Goal: Transaction & Acquisition: Purchase product/service

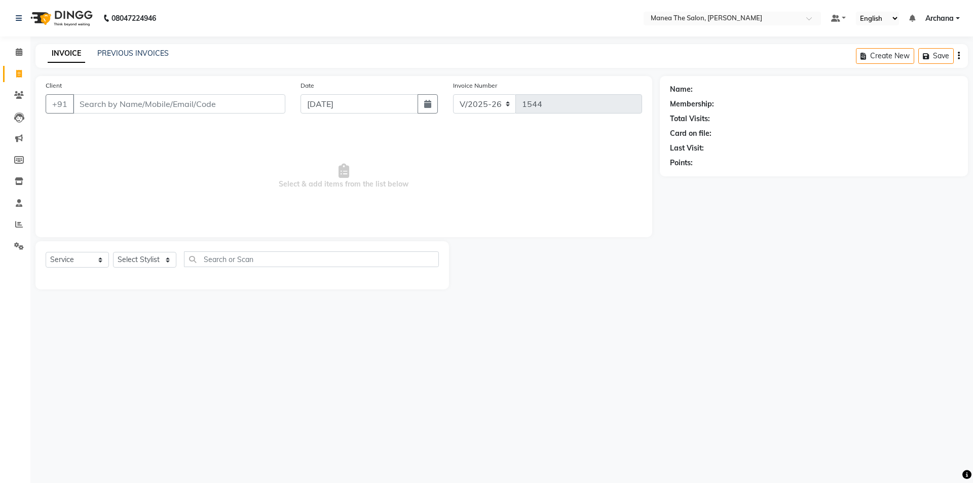
select select "6846"
select select "service"
click at [142, 259] on select "Select Stylist [PERSON_NAME] My Mane'a. [PERSON_NAME] [PERSON_NAME] [PERSON_NAM…" at bounding box center [144, 260] width 63 height 16
select select "82236"
click at [113, 252] on select "Select Stylist [PERSON_NAME] My Mane'a. [PERSON_NAME] [PERSON_NAME] [PERSON_NAM…" at bounding box center [144, 260] width 63 height 16
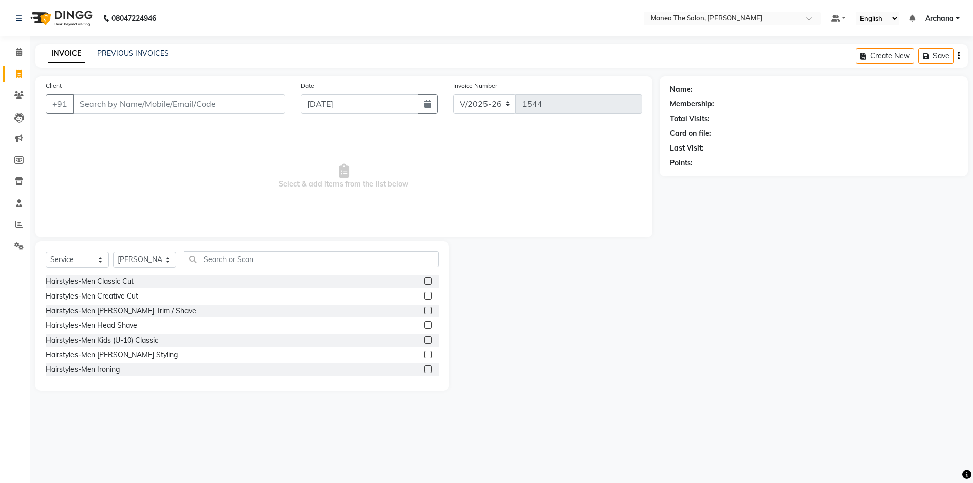
click at [424, 310] on label at bounding box center [428, 310] width 8 height 8
click at [424, 310] on input "checkbox" at bounding box center [427, 310] width 7 height 7
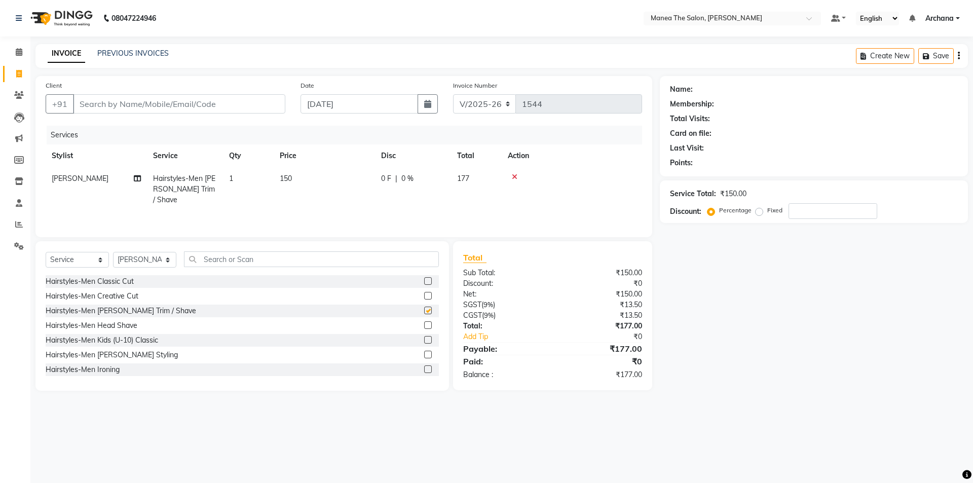
checkbox input "false"
click at [151, 262] on select "Select Stylist [PERSON_NAME] My Mane'a. [PERSON_NAME] [PERSON_NAME] [PERSON_NAM…" at bounding box center [144, 260] width 63 height 16
select select "81465"
click at [113, 252] on select "Select Stylist [PERSON_NAME] My Mane'a. [PERSON_NAME] [PERSON_NAME] [PERSON_NAM…" at bounding box center [144, 260] width 63 height 16
click at [283, 262] on input "text" at bounding box center [311, 259] width 255 height 16
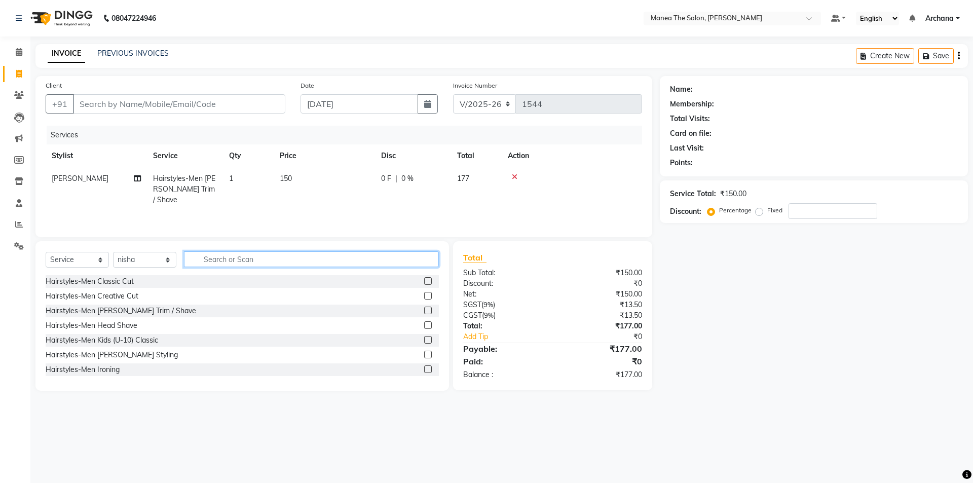
click at [359, 260] on input "text" at bounding box center [311, 259] width 255 height 16
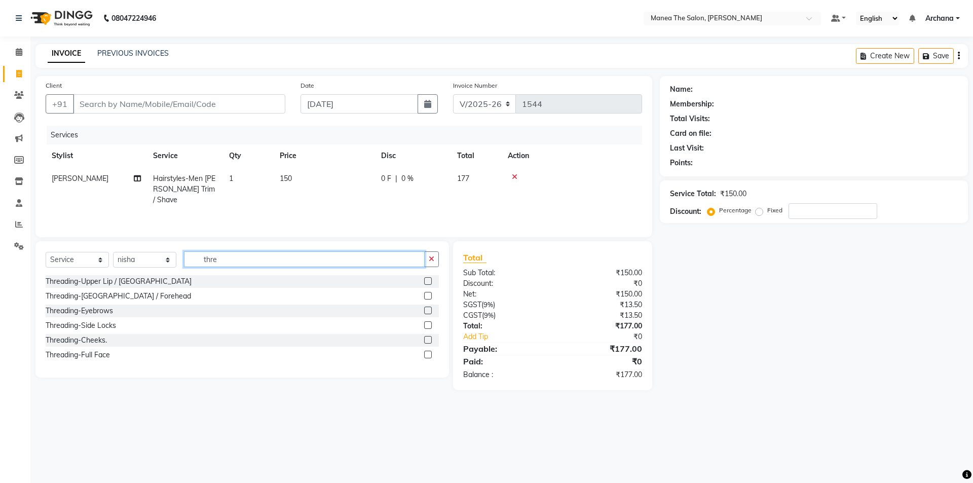
type input "thre"
click at [426, 279] on label at bounding box center [428, 281] width 8 height 8
click at [426, 279] on input "checkbox" at bounding box center [427, 281] width 7 height 7
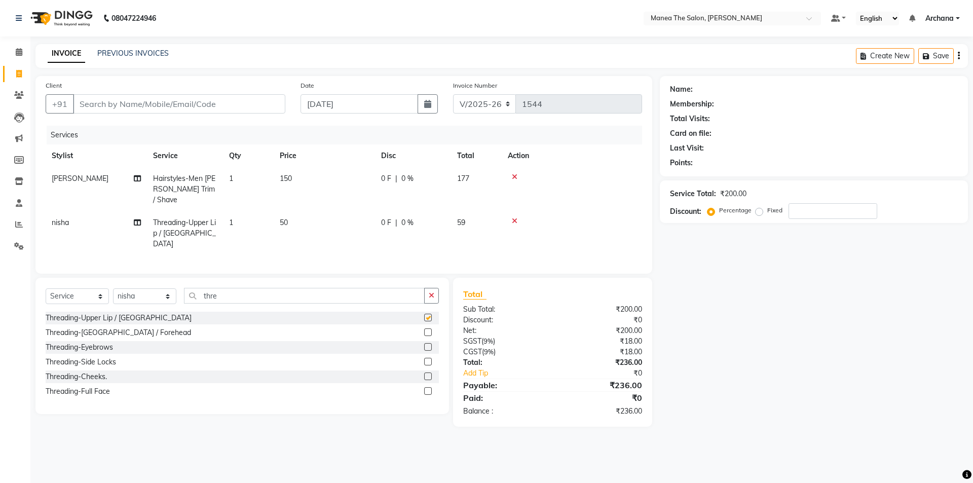
checkbox input "false"
click at [429, 328] on label at bounding box center [428, 332] width 8 height 8
click at [429, 329] on input "checkbox" at bounding box center [427, 332] width 7 height 7
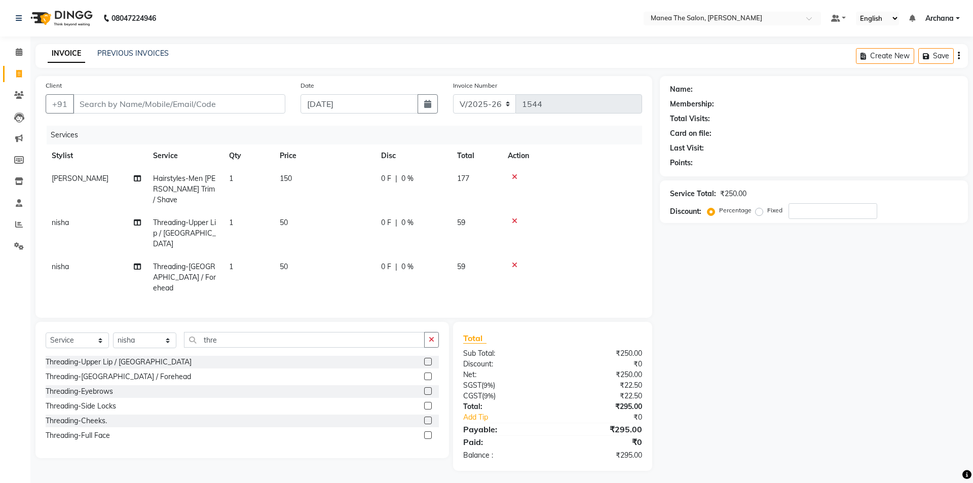
click at [427, 372] on label at bounding box center [428, 376] width 8 height 8
click at [427, 373] on input "checkbox" at bounding box center [427, 376] width 7 height 7
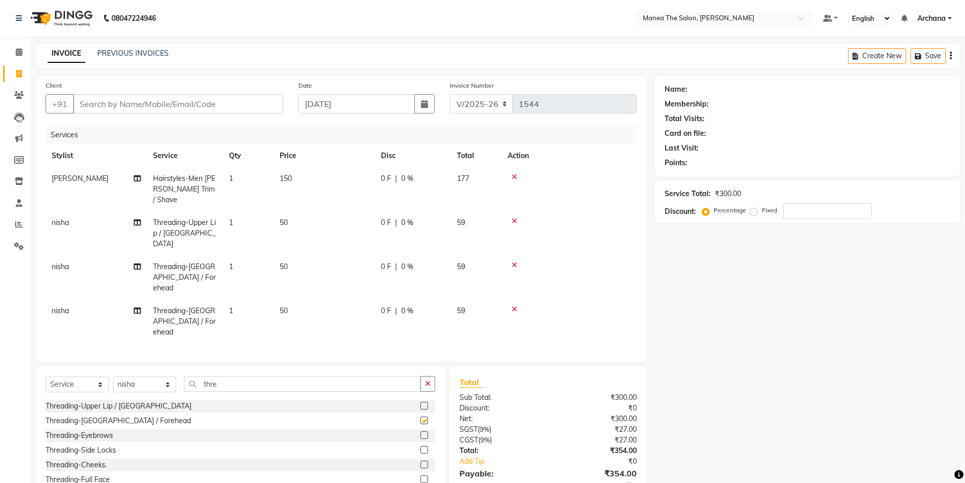
checkbox input "false"
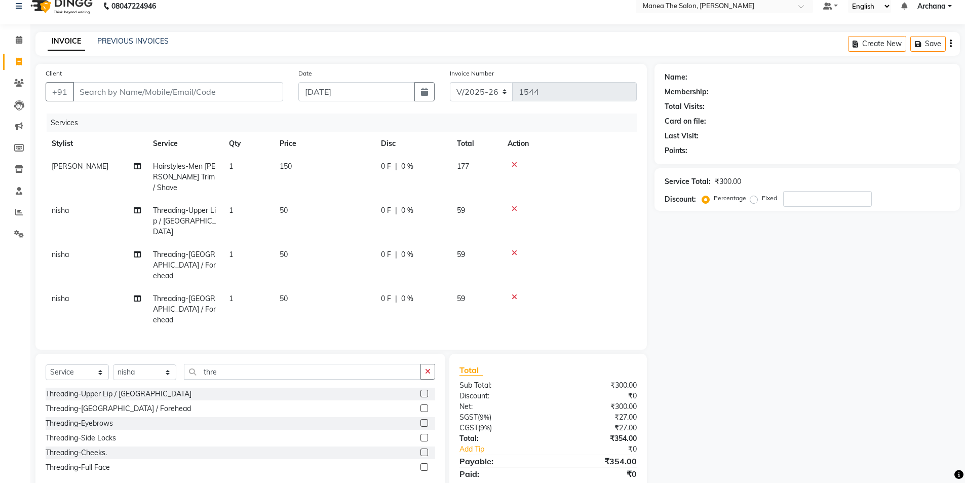
click at [422, 419] on label at bounding box center [424, 423] width 8 height 8
click at [422, 420] on input "checkbox" at bounding box center [423, 423] width 7 height 7
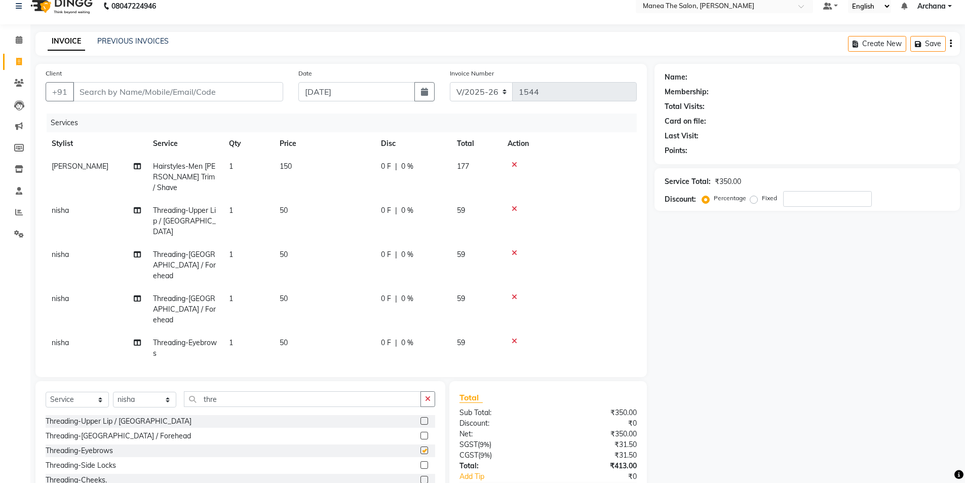
checkbox input "false"
click at [133, 90] on input "Client" at bounding box center [178, 91] width 210 height 19
type input "6"
type input "0"
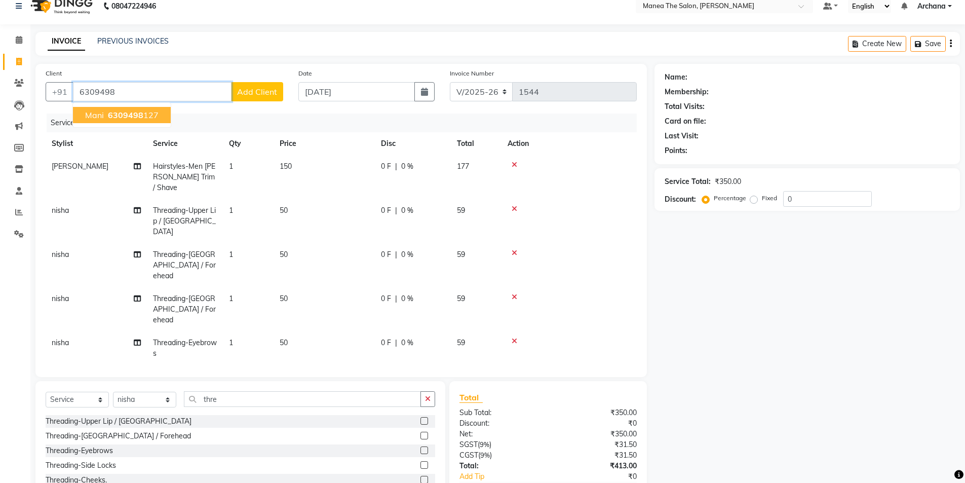
click at [136, 115] on span "6309498" at bounding box center [125, 115] width 35 height 10
type input "6309498127"
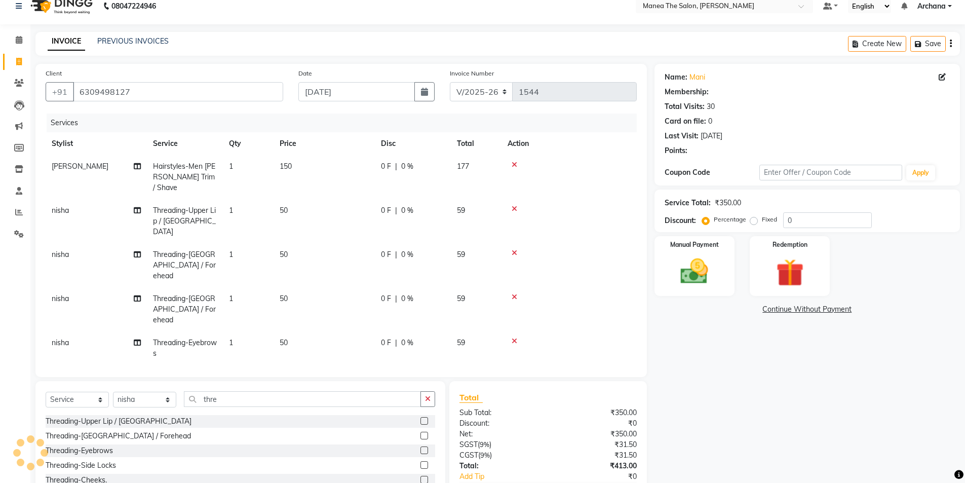
select select "1: Object"
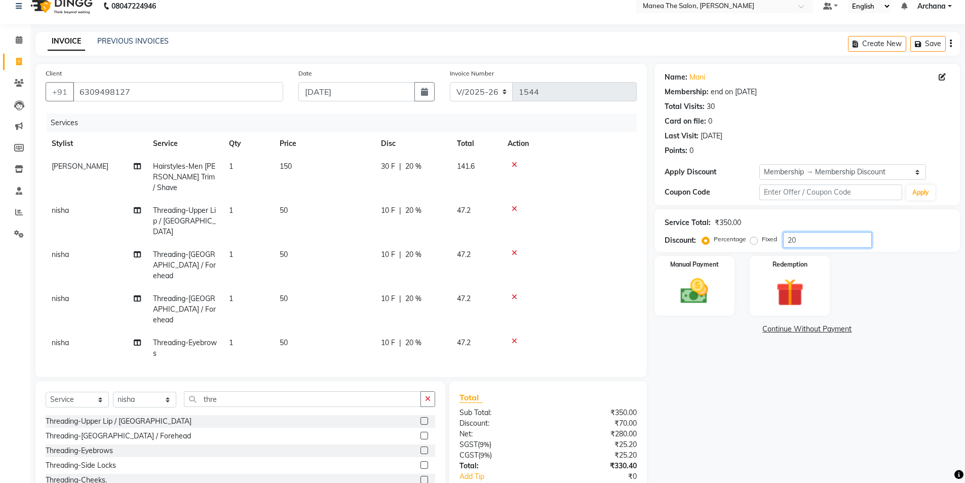
click at [797, 240] on input "20" at bounding box center [827, 240] width 89 height 16
type input "2"
click at [918, 176] on select "Select Membership → Membership Discount" at bounding box center [842, 172] width 167 height 16
select select "0:"
click at [759, 164] on select "Select Membership → Membership Discount" at bounding box center [842, 172] width 167 height 16
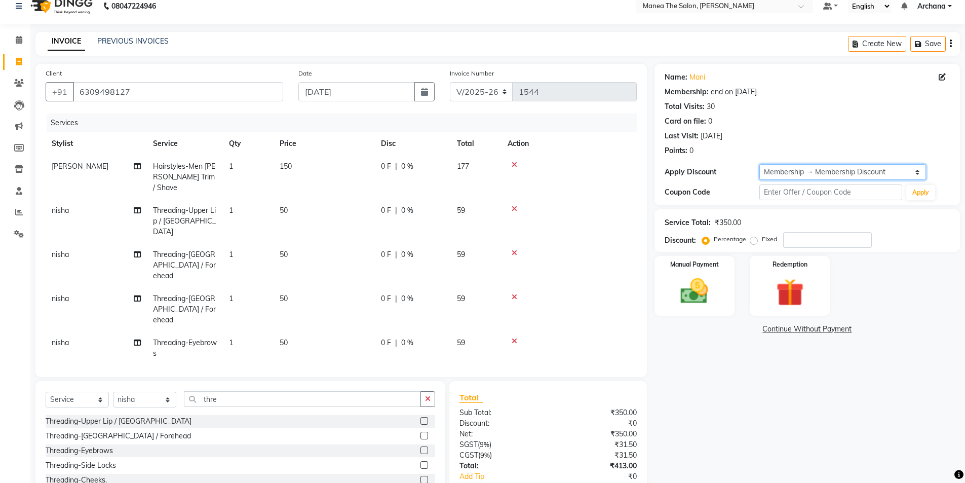
type input "0"
click at [811, 240] on input "0" at bounding box center [827, 240] width 89 height 16
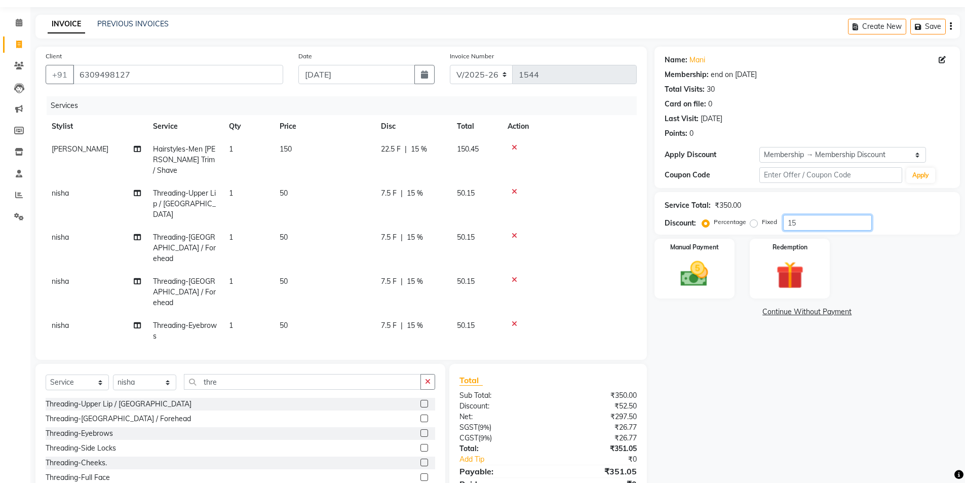
scroll to position [46, 0]
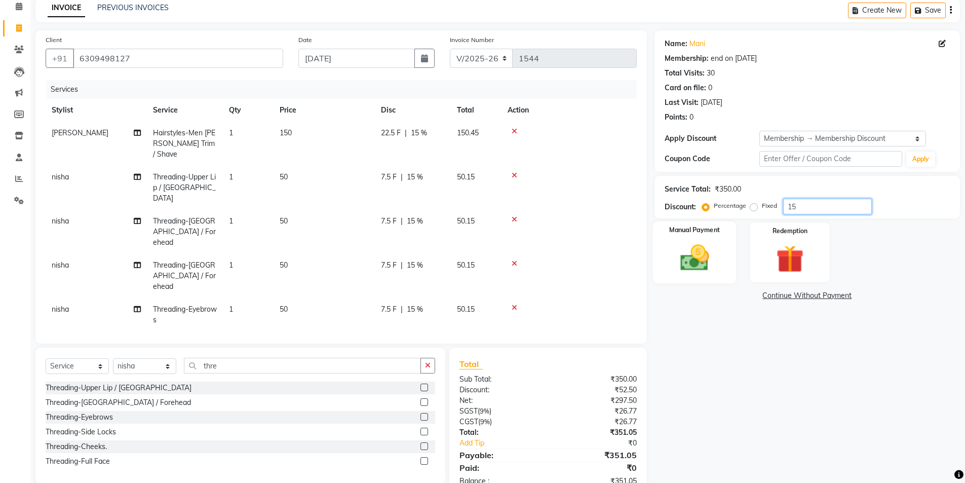
type input "15"
click at [699, 243] on img at bounding box center [694, 257] width 47 height 33
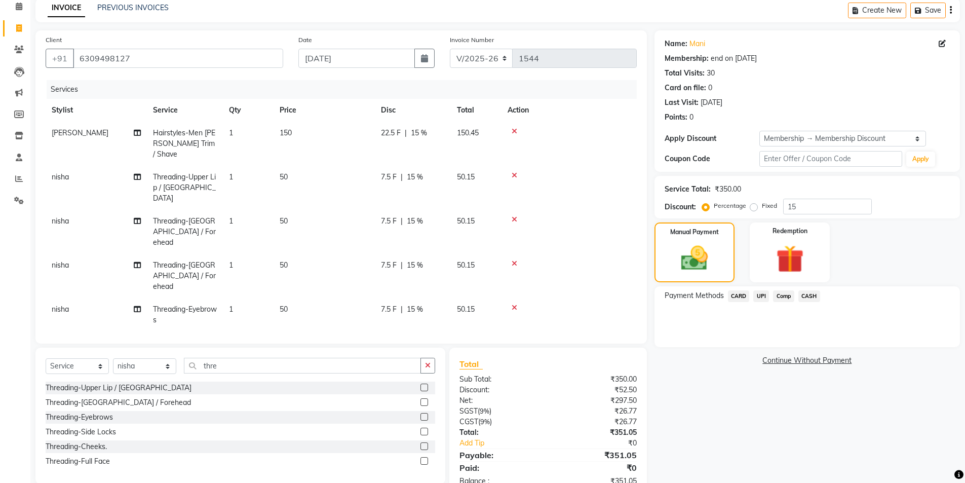
click at [761, 297] on span "UPI" at bounding box center [761, 296] width 16 height 12
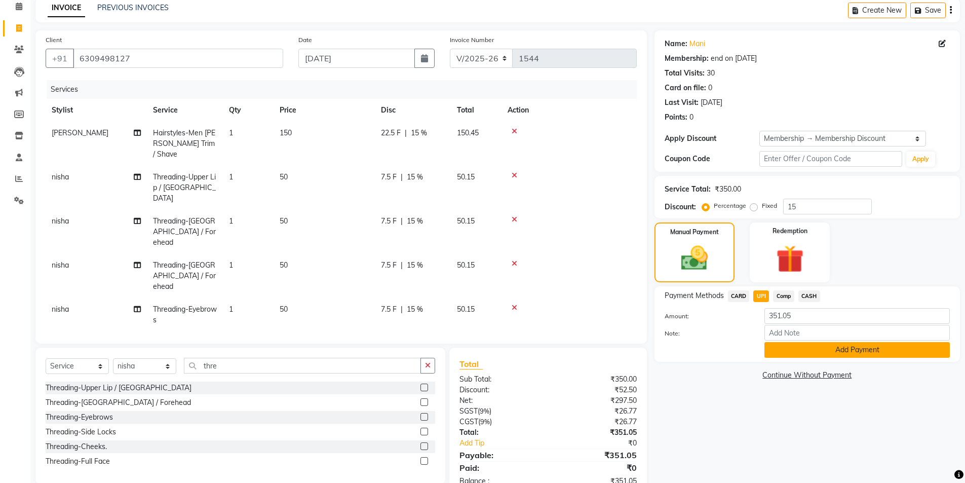
click at [872, 351] on button "Add Payment" at bounding box center [856, 350] width 185 height 16
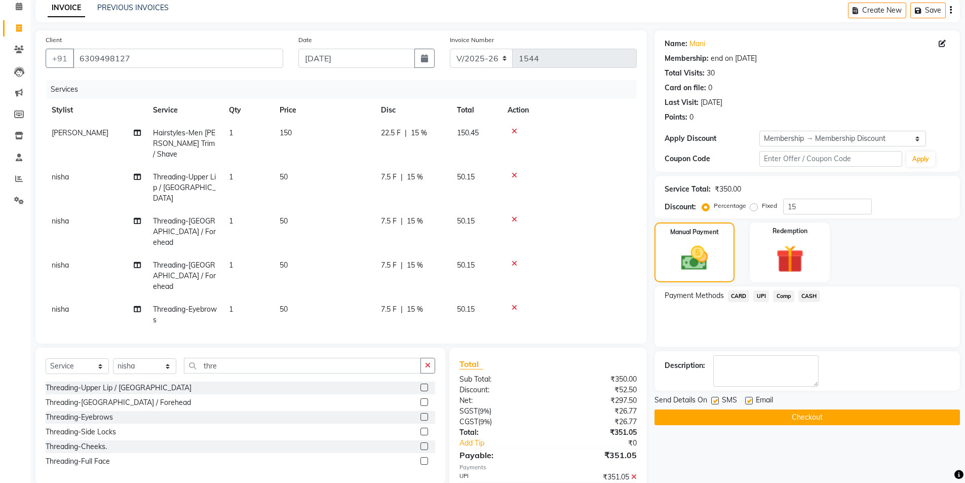
click at [834, 421] on button "Checkout" at bounding box center [806, 417] width 305 height 16
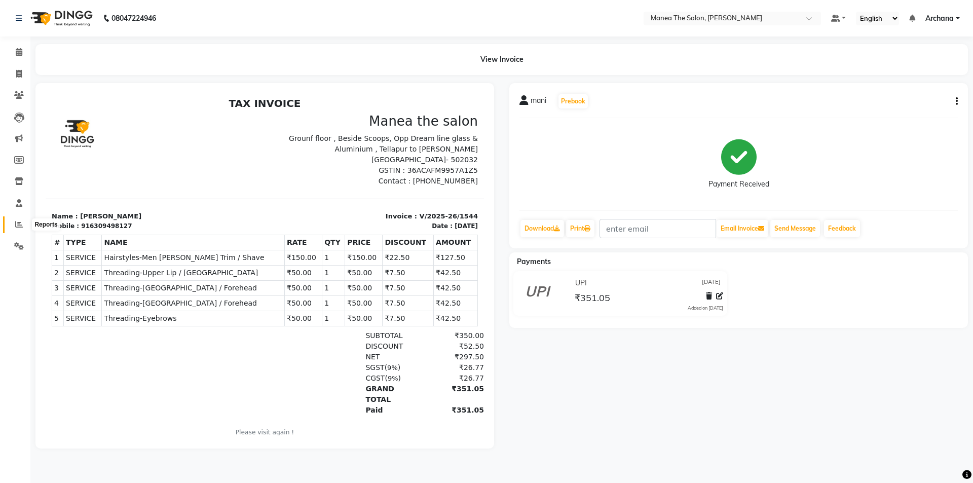
click at [18, 226] on icon at bounding box center [19, 224] width 8 height 8
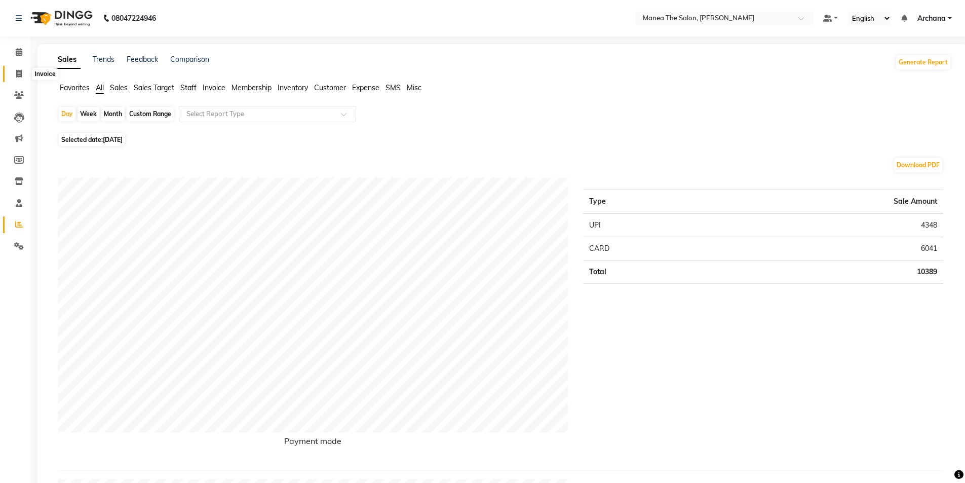
click at [21, 78] on span at bounding box center [19, 74] width 18 height 12
select select "6846"
select select "service"
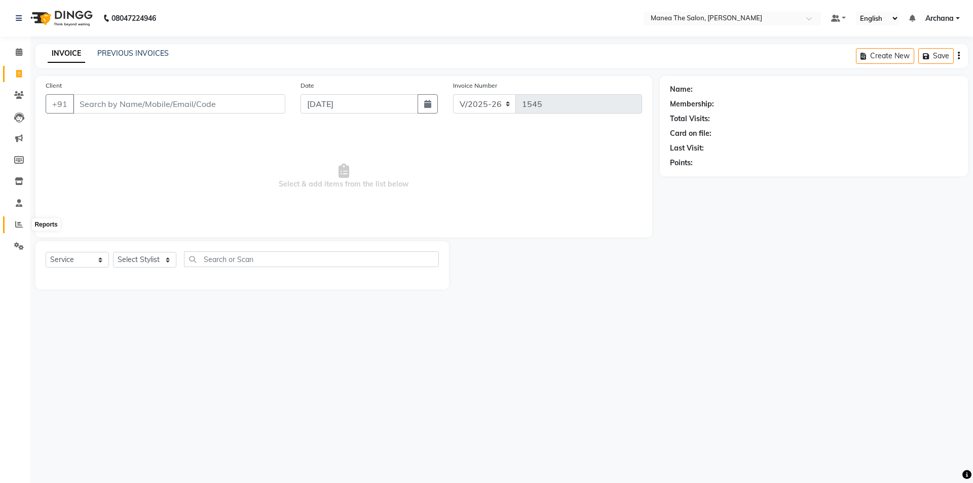
click at [21, 224] on icon at bounding box center [19, 224] width 8 height 8
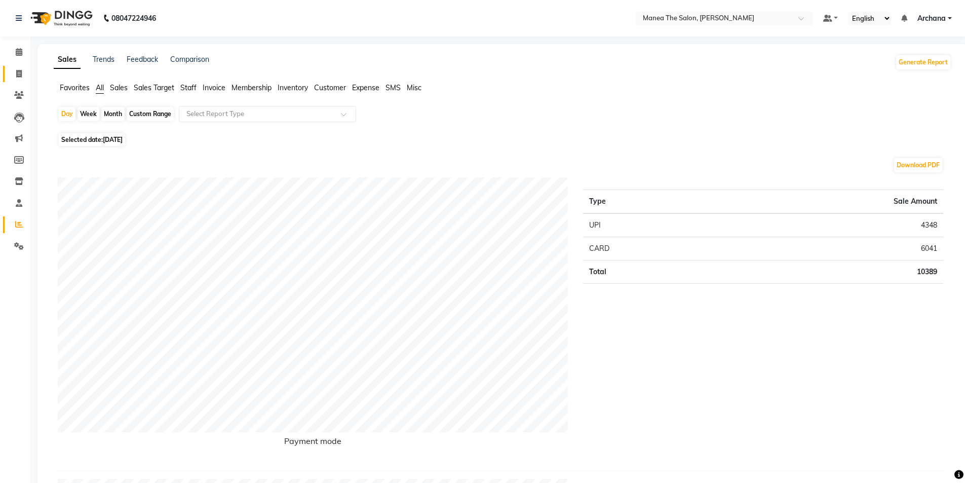
click at [16, 73] on icon at bounding box center [19, 74] width 6 height 8
select select "service"
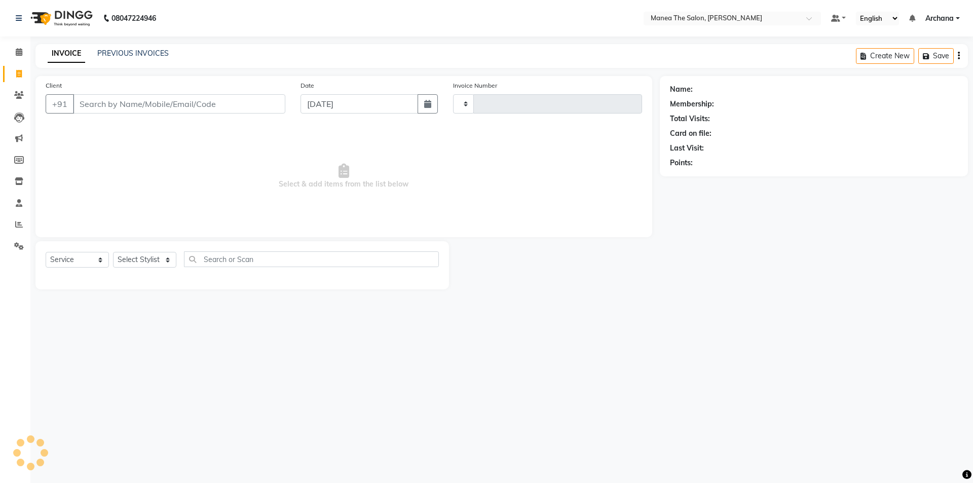
type input "1545"
select select "6846"
click at [160, 259] on select "Select Stylist [PERSON_NAME] My Mane'a. [PERSON_NAME] [PERSON_NAME] [PERSON_NAM…" at bounding box center [144, 260] width 63 height 16
click at [257, 349] on div "08047224946 Select Location × Manea The Salon, [PERSON_NAME] Default Panel My P…" at bounding box center [486, 241] width 973 height 483
click at [136, 102] on input "Client" at bounding box center [179, 103] width 212 height 19
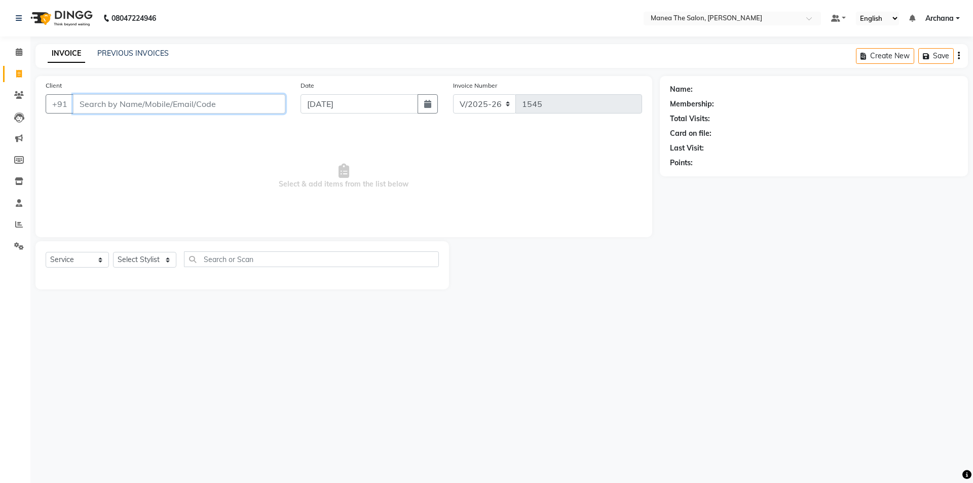
type input "5"
click at [125, 126] on span "630344" at bounding box center [129, 127] width 30 height 10
type input "6303440074"
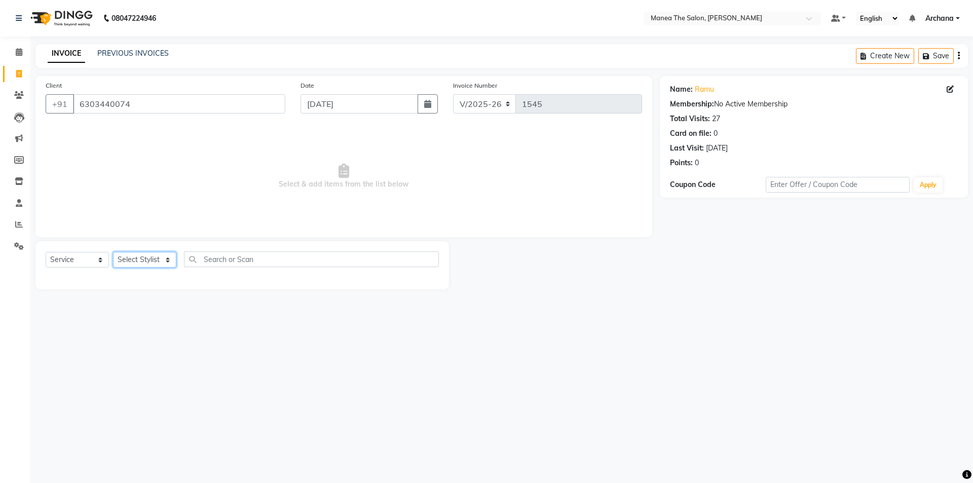
click at [170, 259] on select "Select Stylist [PERSON_NAME] My Mane'a. [PERSON_NAME] [PERSON_NAME] [PERSON_NAM…" at bounding box center [144, 260] width 63 height 16
select select "77516"
click at [113, 252] on select "Select Stylist [PERSON_NAME] My Mane'a. [PERSON_NAME] [PERSON_NAME] [PERSON_NAM…" at bounding box center [144, 260] width 63 height 16
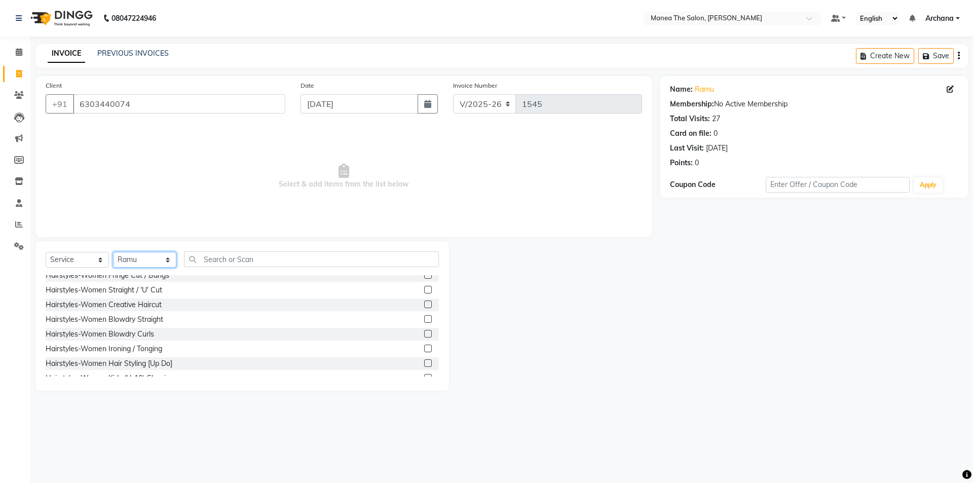
scroll to position [101, 0]
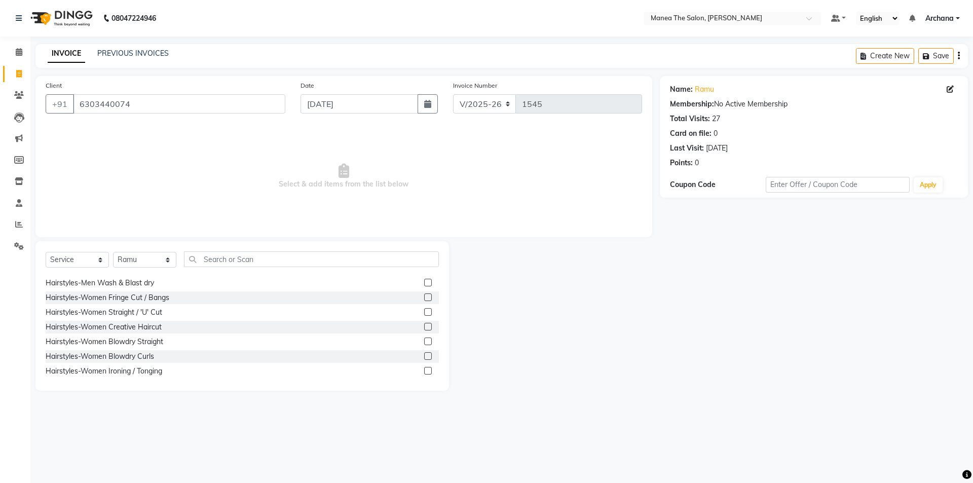
click at [424, 354] on label at bounding box center [428, 356] width 8 height 8
click at [424, 354] on input "checkbox" at bounding box center [427, 356] width 7 height 7
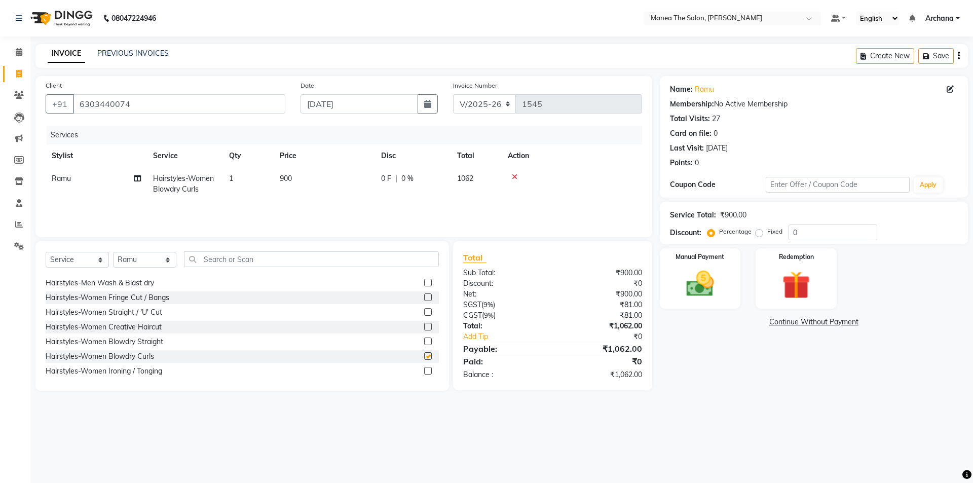
checkbox input "false"
click at [701, 283] on img at bounding box center [699, 283] width 47 height 33
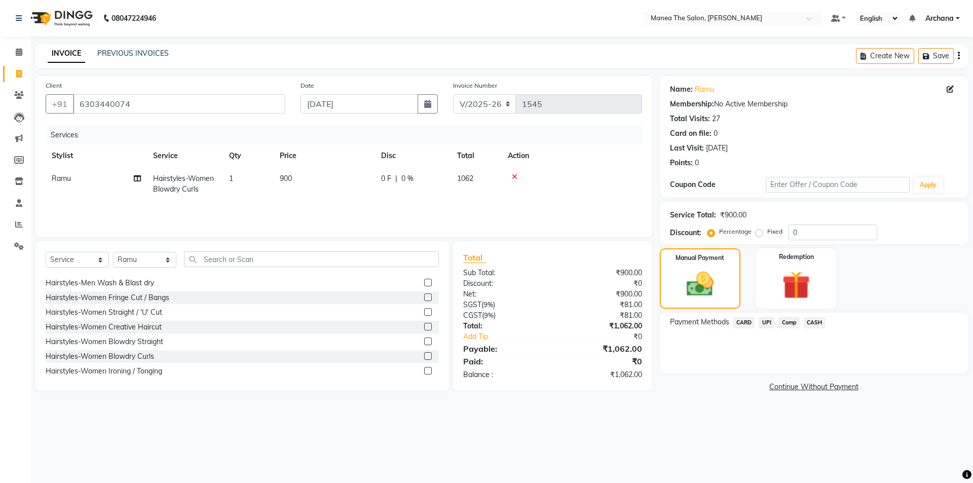
click at [826, 171] on div "Name: Ramu Membership: No Active Membership Total Visits: 27 Card on file: 0 La…" at bounding box center [814, 137] width 308 height 122
click at [826, 183] on input "text" at bounding box center [837, 185] width 144 height 16
click at [825, 231] on input "0" at bounding box center [832, 232] width 89 height 16
type input "01"
click at [827, 177] on input "text" at bounding box center [837, 185] width 144 height 16
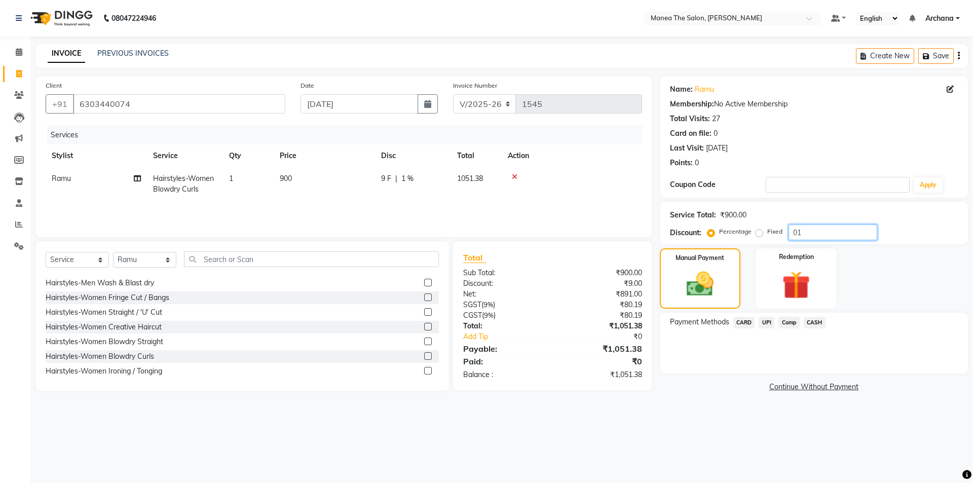
click at [803, 227] on input "01" at bounding box center [832, 232] width 89 height 16
type input "0"
type input "15"
click at [767, 319] on span "UPI" at bounding box center [766, 323] width 16 height 12
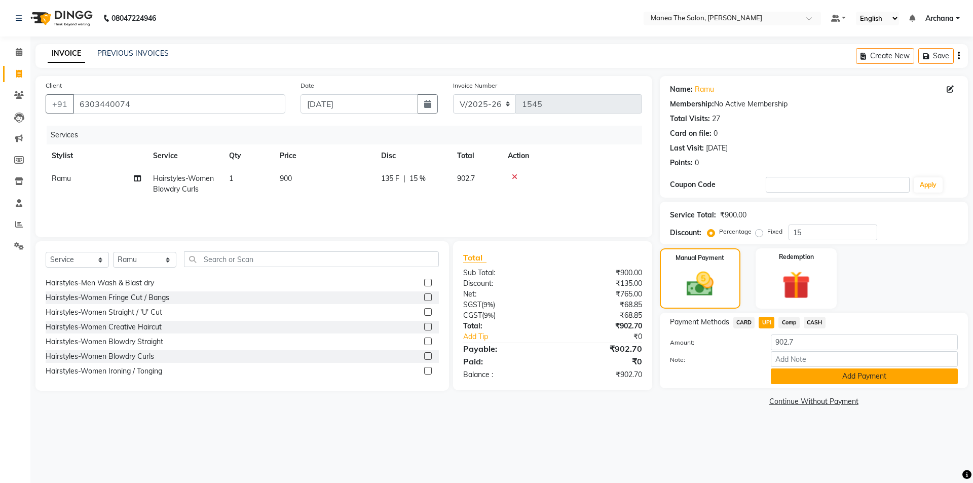
click at [891, 381] on button "Add Payment" at bounding box center [864, 376] width 187 height 16
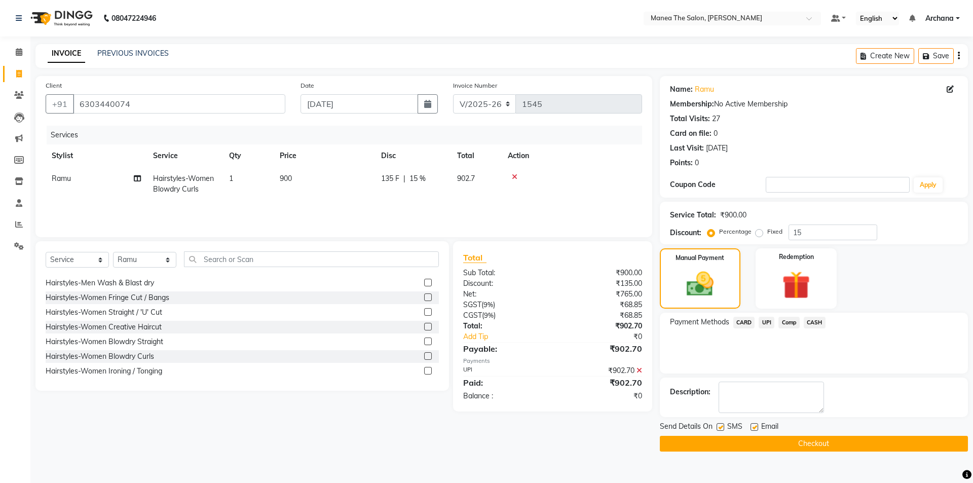
click at [843, 441] on button "Checkout" at bounding box center [814, 444] width 308 height 16
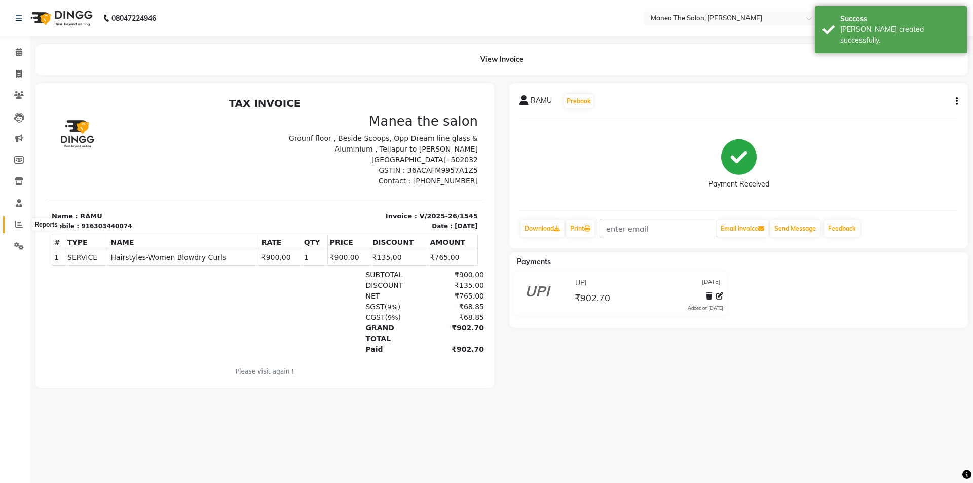
click at [14, 224] on span at bounding box center [19, 225] width 18 height 12
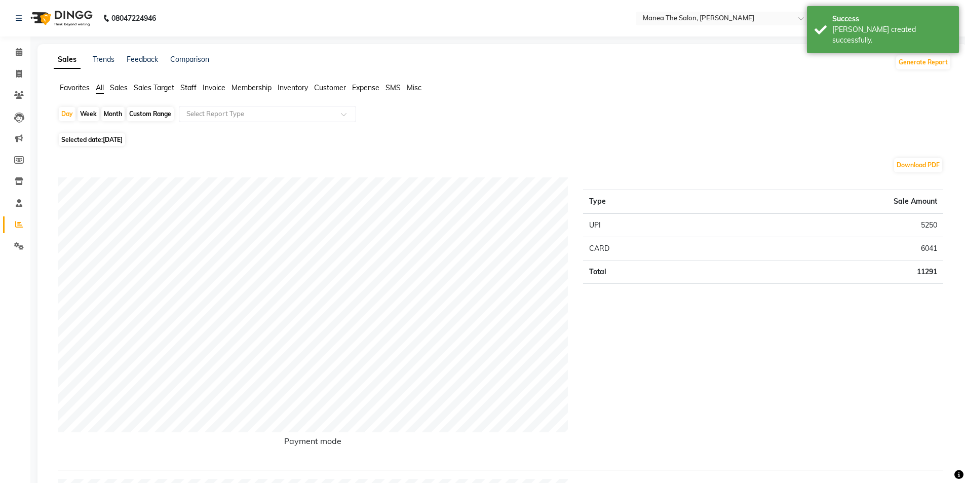
click at [127, 90] on span "Sales" at bounding box center [119, 87] width 18 height 9
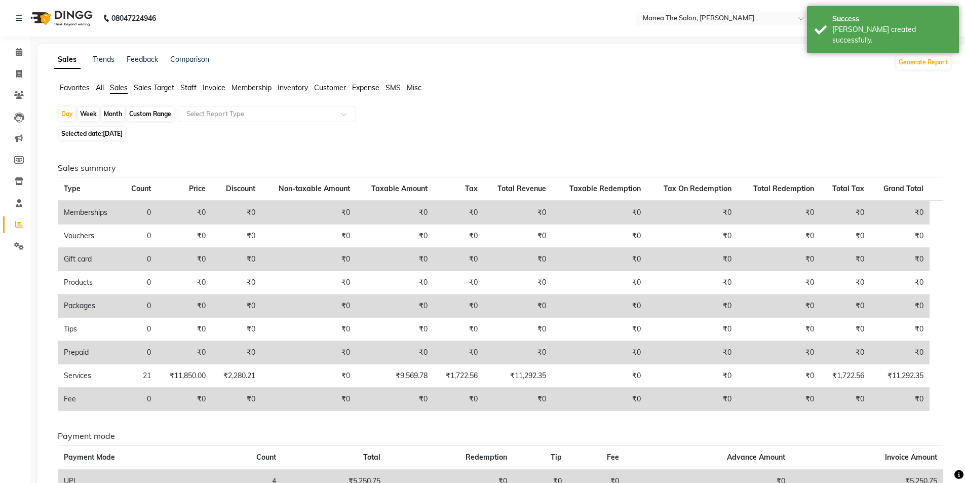
click at [158, 88] on span "Sales Target" at bounding box center [154, 87] width 41 height 9
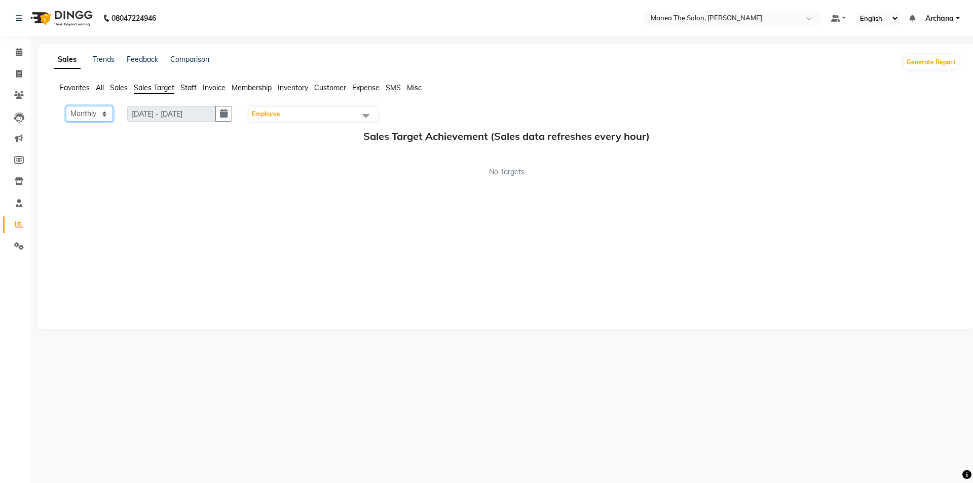
click at [108, 114] on select "Monthly Weekly" at bounding box center [89, 114] width 47 height 16
click at [263, 177] on div "No Targets" at bounding box center [506, 172] width 905 height 11
click at [18, 216] on link "Reports" at bounding box center [15, 224] width 24 height 17
click at [20, 73] on icon at bounding box center [19, 74] width 6 height 8
select select "service"
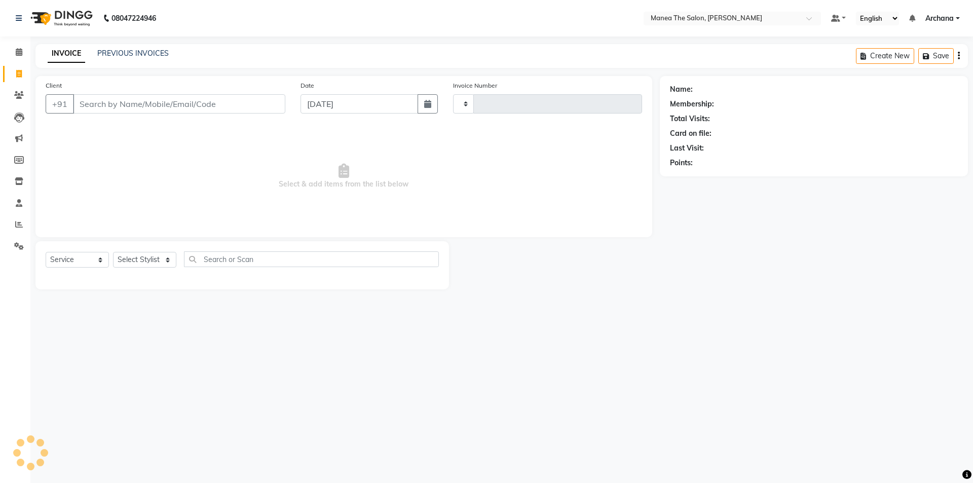
type input "1546"
select select "6846"
click at [21, 55] on icon at bounding box center [19, 52] width 7 height 8
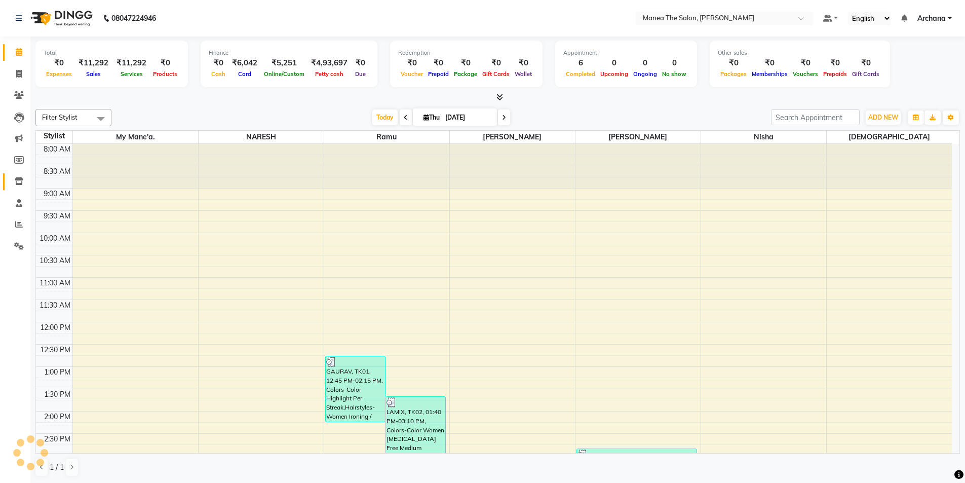
click at [22, 187] on link "Inventory" at bounding box center [15, 181] width 24 height 17
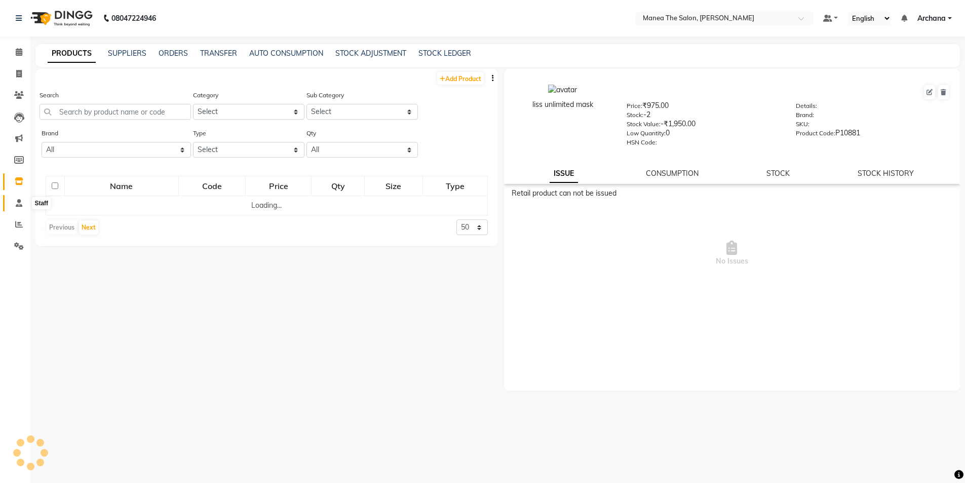
click at [17, 200] on icon at bounding box center [19, 203] width 7 height 8
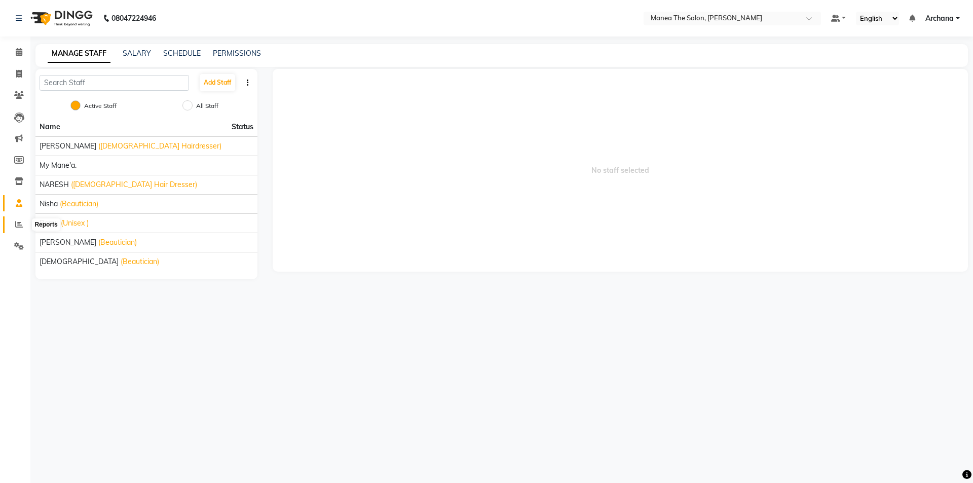
click at [20, 222] on icon at bounding box center [19, 224] width 8 height 8
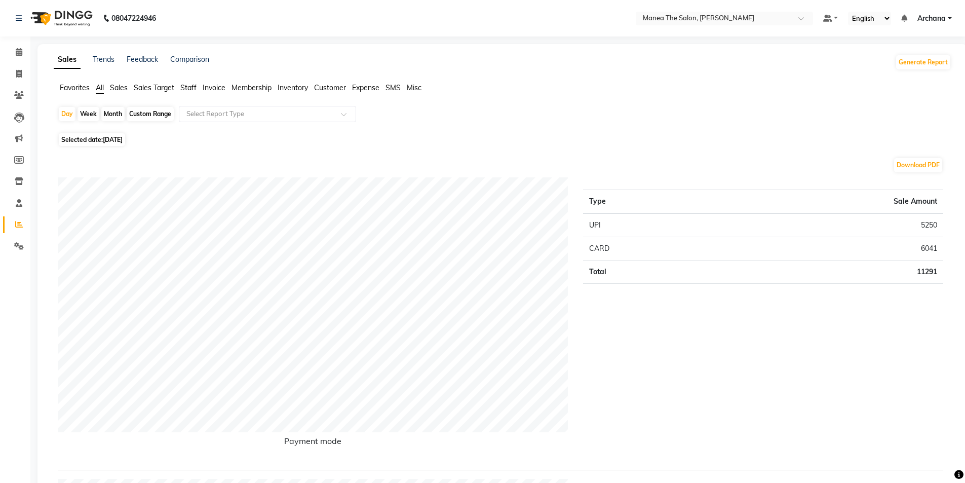
click at [193, 89] on span "Staff" at bounding box center [188, 87] width 16 height 9
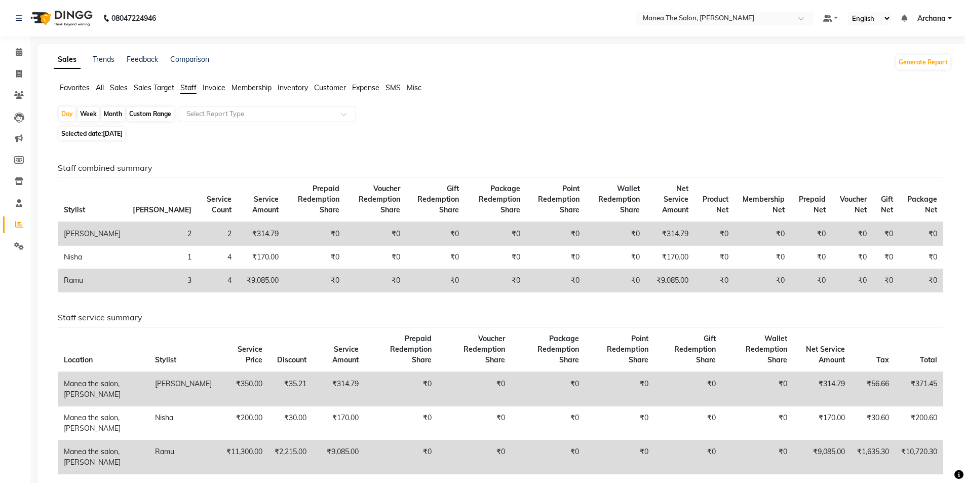
click at [121, 90] on span "Sales" at bounding box center [119, 87] width 18 height 9
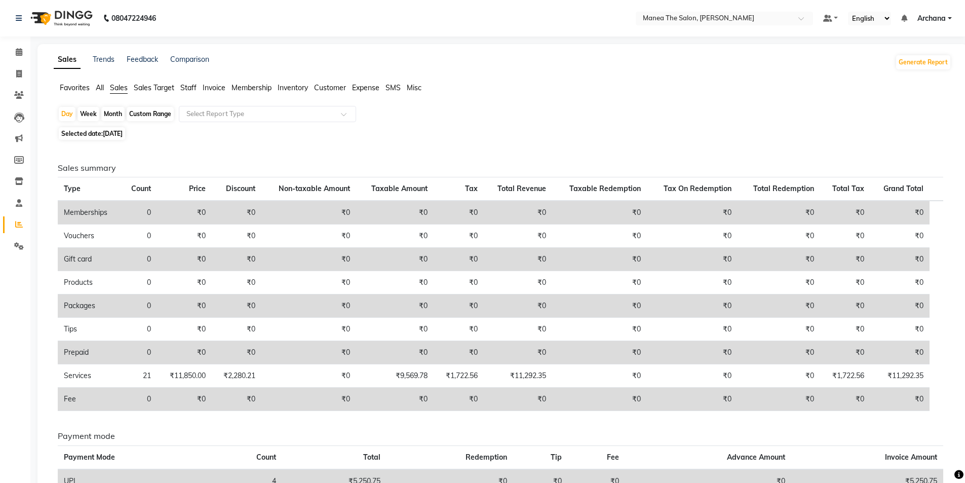
click at [192, 91] on span "Staff" at bounding box center [188, 87] width 16 height 9
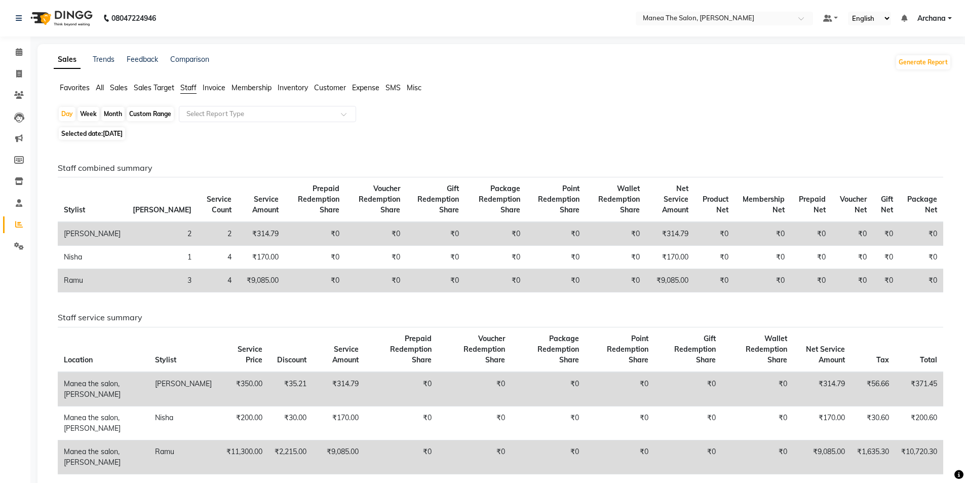
click at [117, 113] on div "Month" at bounding box center [112, 114] width 23 height 14
select select "9"
select select "2025"
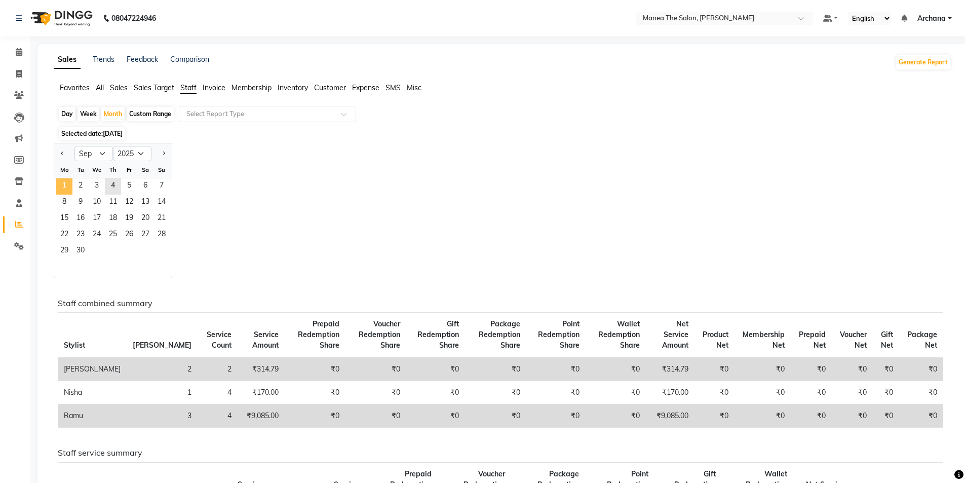
click at [62, 178] on span "1" at bounding box center [64, 186] width 16 height 16
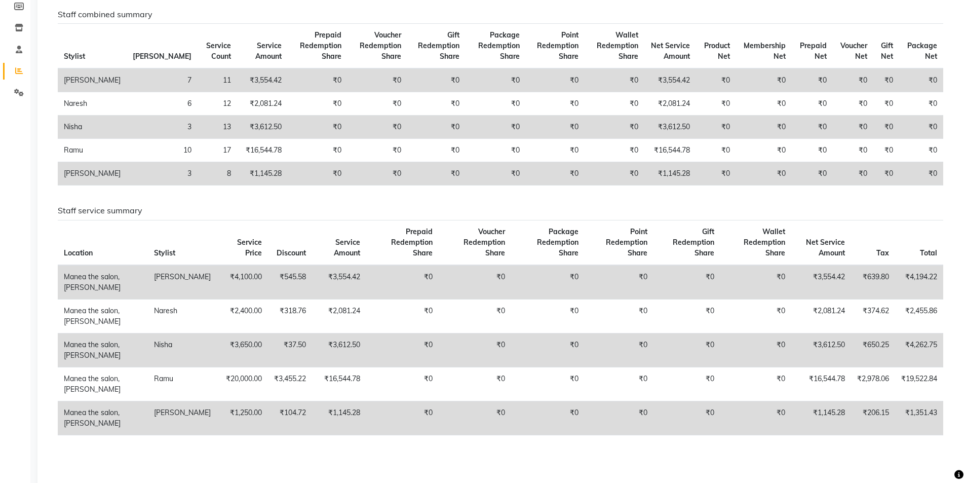
scroll to position [108, 0]
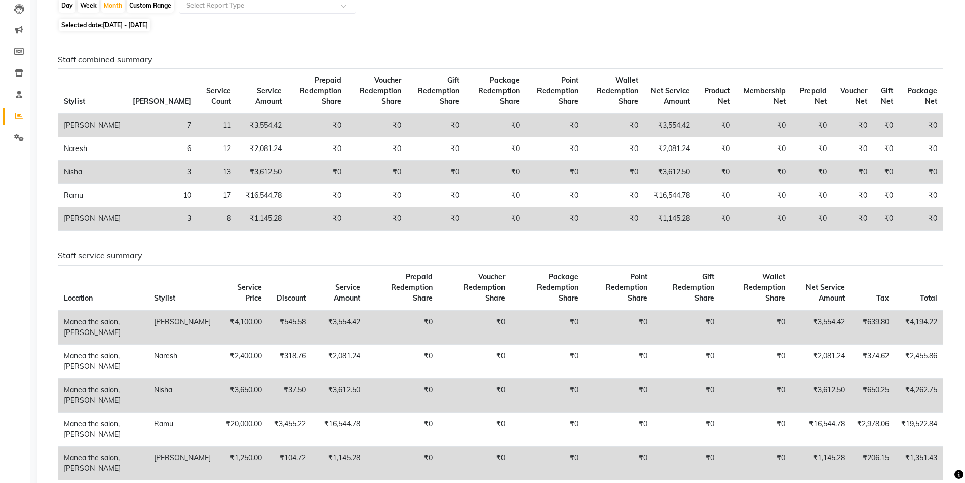
click at [73, 6] on div "Day" at bounding box center [67, 5] width 17 height 14
select select "9"
select select "2025"
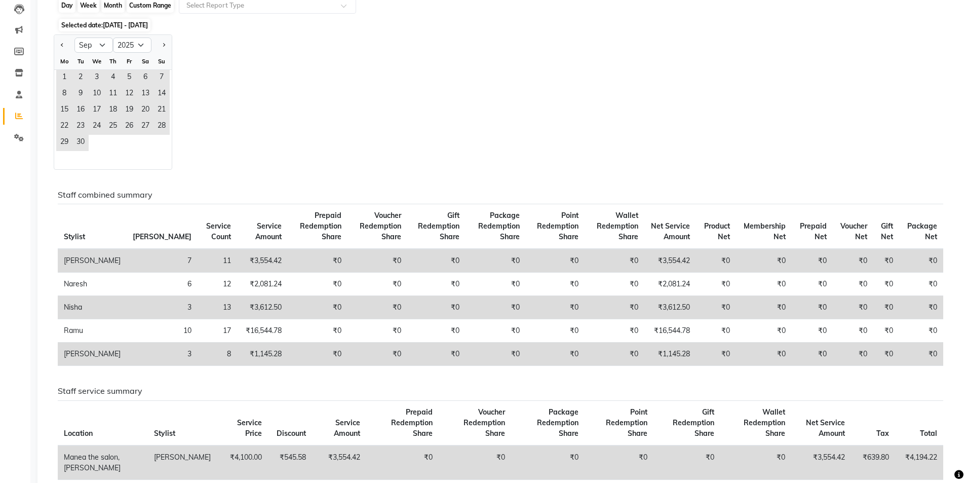
click at [62, 11] on div "Day" at bounding box center [67, 5] width 17 height 14
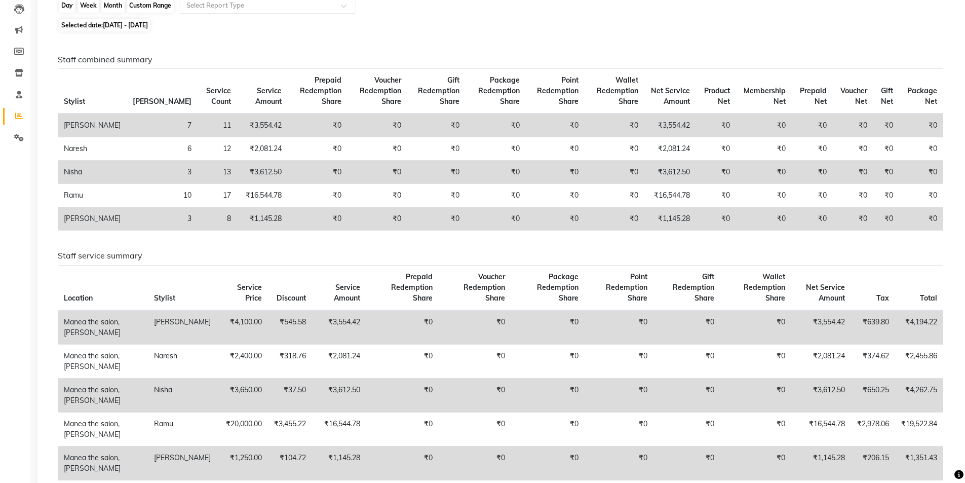
click at [70, 3] on div "Day" at bounding box center [67, 5] width 17 height 14
select select "9"
select select "2025"
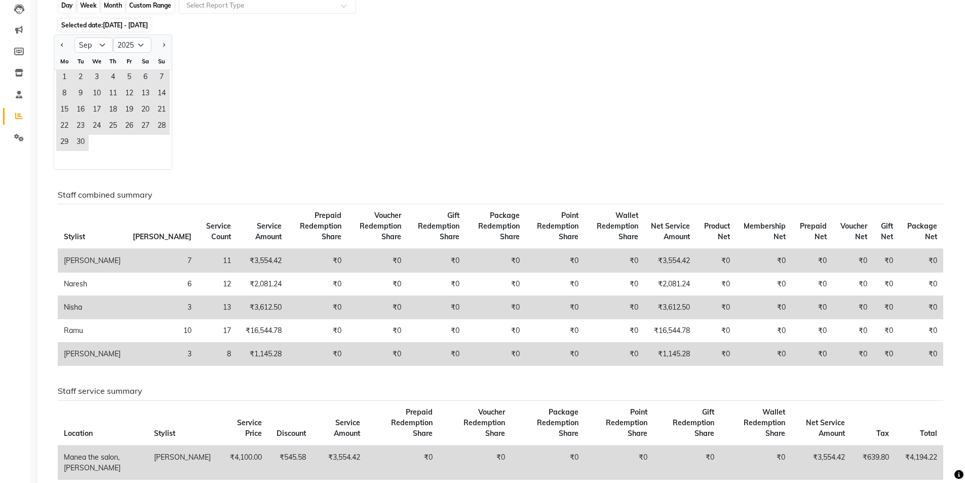
click at [70, 3] on div "Day" at bounding box center [67, 5] width 17 height 14
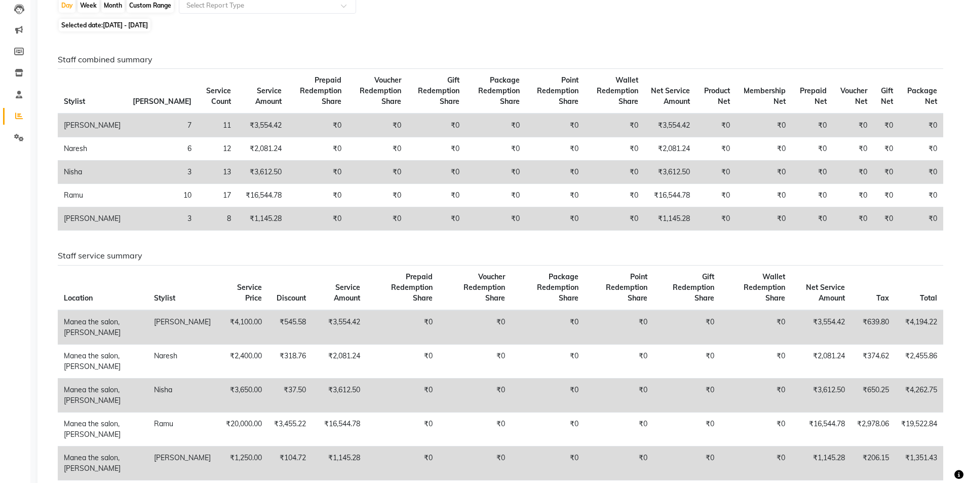
click at [92, 6] on div "Week" at bounding box center [89, 5] width 22 height 14
select select "9"
select select "2025"
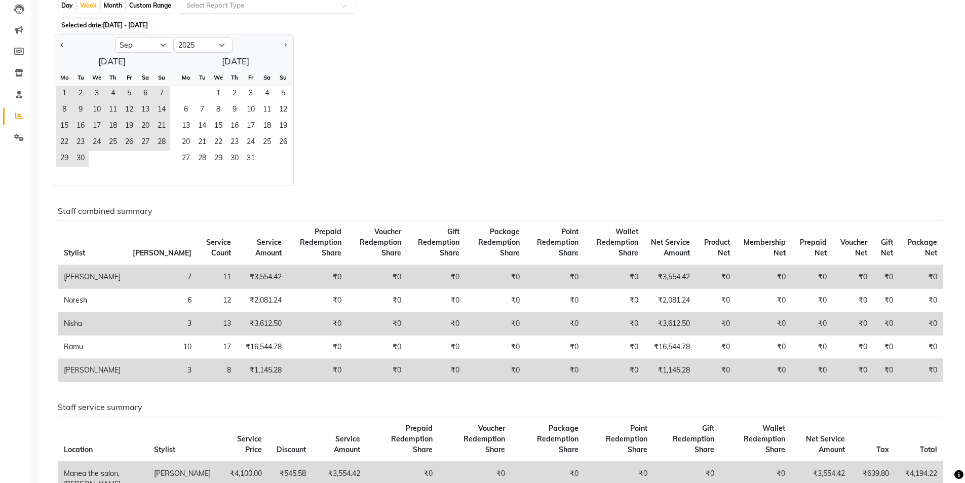
click at [117, 5] on div "Month" at bounding box center [112, 5] width 23 height 14
select select "9"
select select "2025"
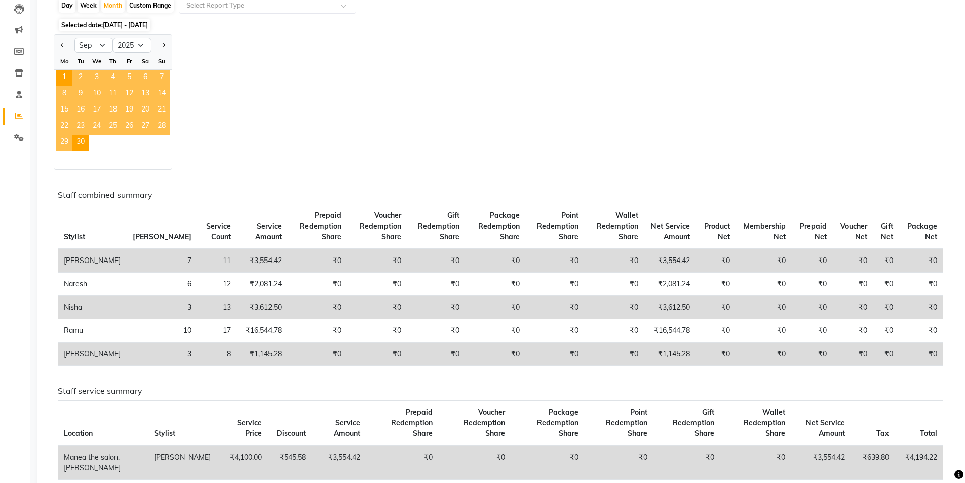
click at [153, 4] on div "Custom Range" at bounding box center [150, 5] width 47 height 14
select select "9"
select select "2025"
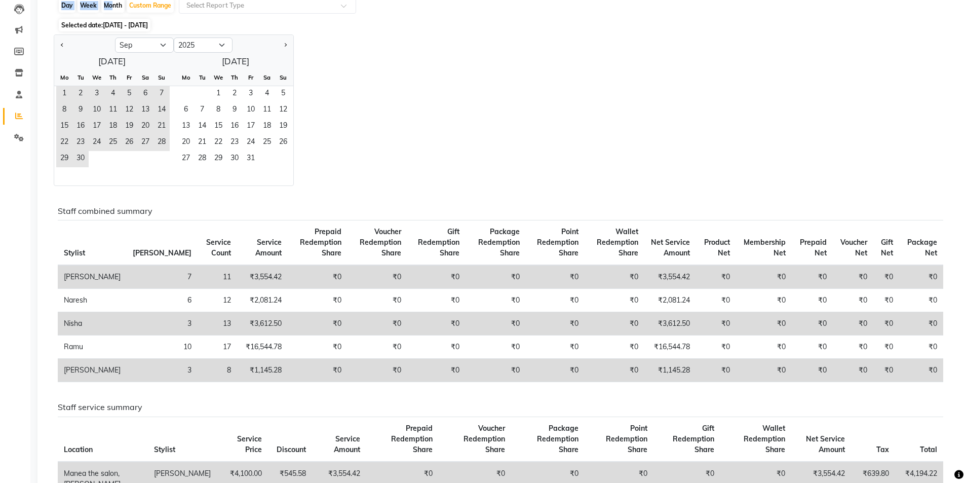
scroll to position [59, 0]
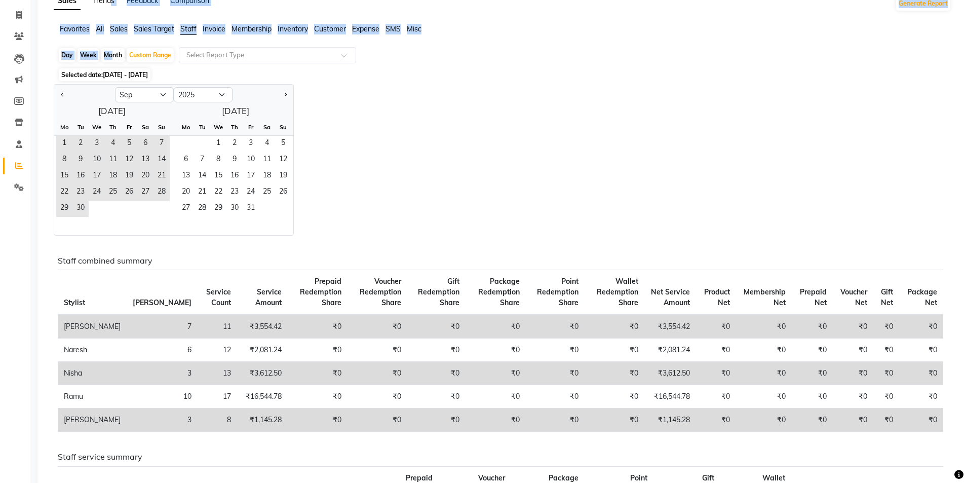
click at [111, 3] on div "Sales Trends Feedback Comparison Generate Report Favorites All Sales Sales Targ…" at bounding box center [502, 382] width 930 height 795
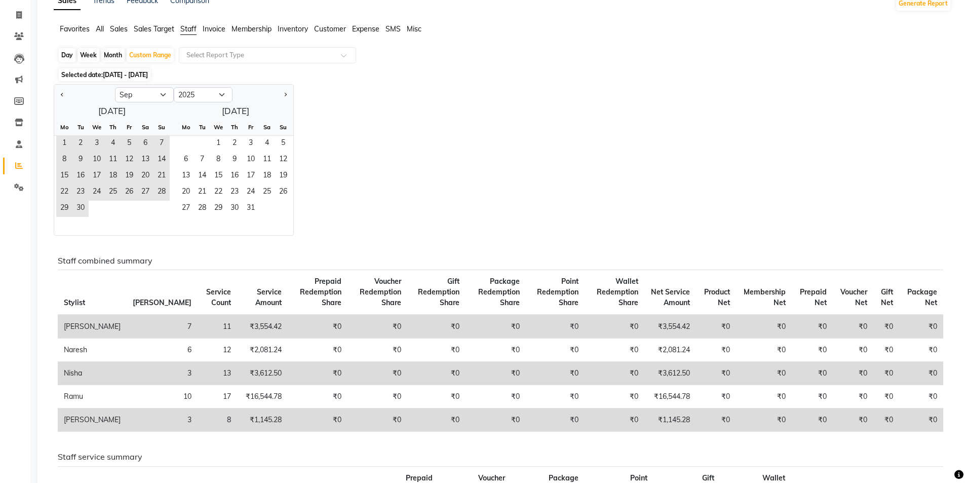
click at [591, 145] on div "Jan Feb Mar Apr May Jun [DATE] Aug Sep Oct Nov [DATE] 2016 2017 2018 2019 2020 …" at bounding box center [503, 159] width 898 height 151
click at [411, 116] on div "Jan Feb Mar Apr May Jun [DATE] Aug Sep Oct Nov [DATE] 2016 2017 2018 2019 2020 …" at bounding box center [503, 159] width 898 height 151
click at [427, 111] on div "Jan Feb Mar Apr May Jun [DATE] Aug Sep Oct Nov [DATE] 2016 2017 2018 2019 2020 …" at bounding box center [503, 159] width 898 height 151
drag, startPoint x: 427, startPoint y: 110, endPoint x: 205, endPoint y: 112, distance: 222.4
click at [325, 112] on div "Jan Feb Mar Apr May Jun [DATE] Aug Sep Oct Nov [DATE] 2016 2017 2018 2019 2020 …" at bounding box center [503, 159] width 898 height 151
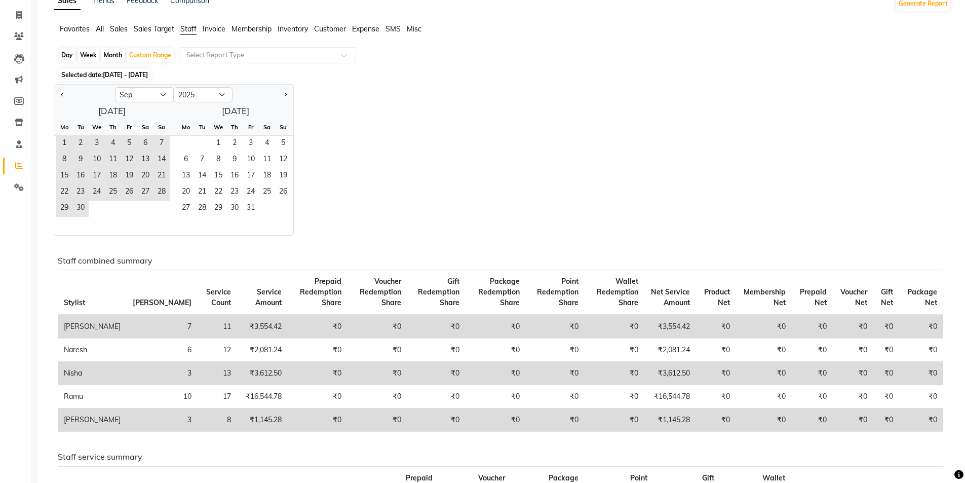
drag, startPoint x: 582, startPoint y: 233, endPoint x: 577, endPoint y: 225, distance: 8.9
click at [582, 232] on div "Jan Feb Mar Apr May Jun [DATE] Aug Sep Oct Nov [DATE] 2016 2017 2018 2019 2020 …" at bounding box center [503, 159] width 898 height 151
click at [558, 213] on div "Jan Feb Mar Apr May Jun [DATE] Aug Sep Oct Nov [DATE] 2016 2017 2018 2019 2020 …" at bounding box center [503, 159] width 898 height 151
click at [622, 127] on div "Jan Feb Mar Apr May Jun [DATE] Aug Sep Oct Nov [DATE] 2016 2017 2018 2019 2020 …" at bounding box center [503, 159] width 898 height 151
drag, startPoint x: 622, startPoint y: 124, endPoint x: 972, endPoint y: 8, distance: 368.8
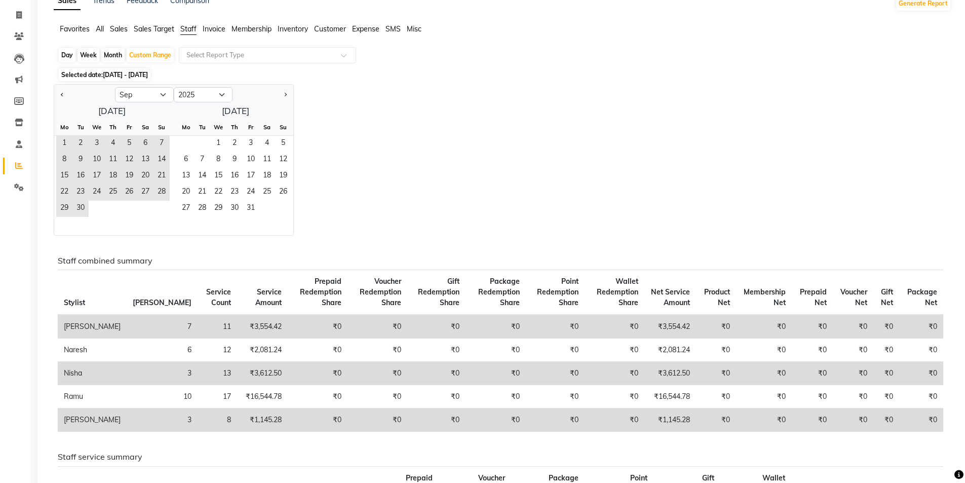
click at [650, 110] on div "Jan Feb Mar Apr May Jun [DATE] Aug Sep Oct Nov [DATE] 2016 2017 2018 2019 2020 …" at bounding box center [503, 159] width 898 height 151
